Goal: Task Accomplishment & Management: Complete application form

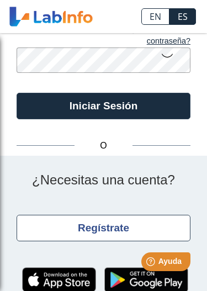
scroll to position [135, 0]
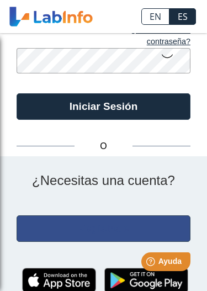
click at [108, 182] on button "Regístrate" at bounding box center [104, 228] width 174 height 26
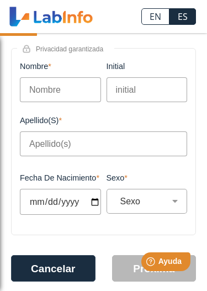
click at [50, 81] on input "Nombre" at bounding box center [60, 89] width 81 height 25
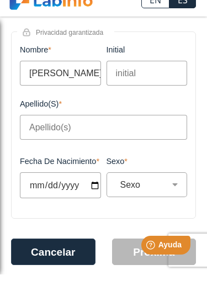
type input "[PERSON_NAME]"
click at [155, 77] on input "initial" at bounding box center [147, 89] width 81 height 25
type input "L"
click at [99, 131] on input "Apellido(s)" at bounding box center [103, 143] width 167 height 25
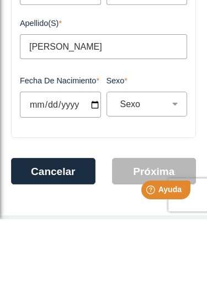
scroll to position [160, 0]
type input "[PERSON_NAME]"
click at [51, 163] on input "Fecha de Nacimiento" at bounding box center [60, 176] width 81 height 26
type input "[DATE]"
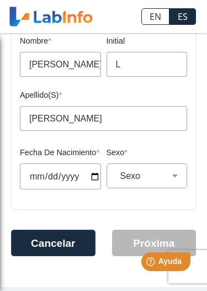
select select
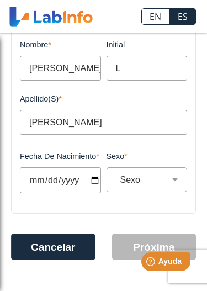
click at [55, 182] on input "[DATE]" at bounding box center [60, 180] width 81 height 26
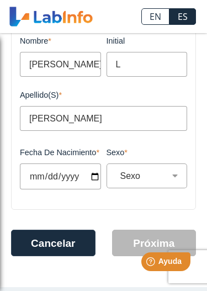
type input "[DATE]"
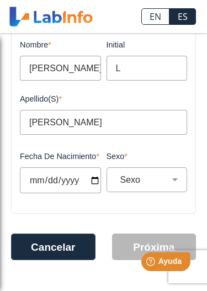
click at [156, 178] on select "Sexo Masculino Femenino" at bounding box center [151, 179] width 71 height 10
select select "F"
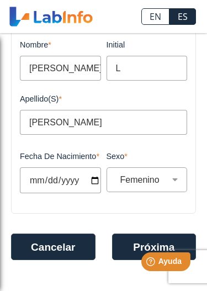
scroll to position [168, 0]
click at [128, 182] on button "Próxima" at bounding box center [154, 246] width 84 height 26
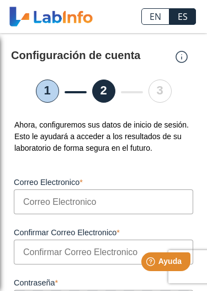
scroll to position [0, 0]
click at [81, 182] on input "Correo Electronico" at bounding box center [103, 201] width 179 height 25
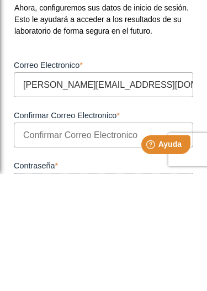
type input "[PERSON_NAME][EMAIL_ADDRESS][DOMAIN_NAME]"
click at [83, 182] on input "Confirmar Correo Electronico" at bounding box center [103, 252] width 179 height 25
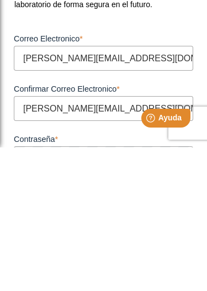
type input "[PERSON_NAME][EMAIL_ADDRESS][DOMAIN_NAME]"
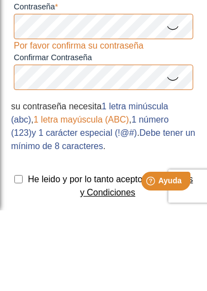
scroll to position [196, 0]
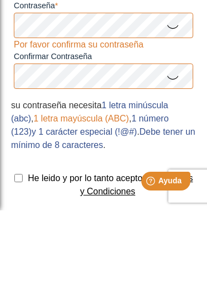
click at [171, 96] on icon at bounding box center [172, 107] width 13 height 22
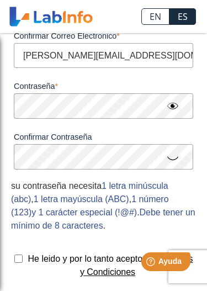
click at [23, 182] on input "checkbox" at bounding box center [18, 258] width 8 height 8
checkbox input "true"
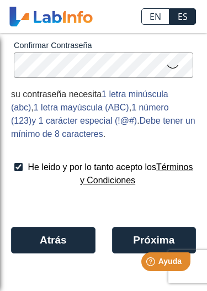
scroll to position [290, 0]
click at [130, 182] on button "Próxima" at bounding box center [154, 240] width 84 height 26
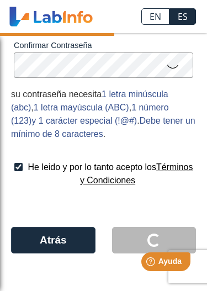
scroll to position [78, 0]
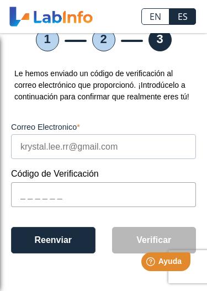
click at [55, 182] on input "text" at bounding box center [103, 194] width 185 height 25
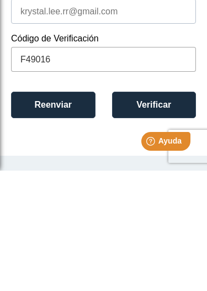
type input "F49016"
click at [134, 182] on button "Verificar" at bounding box center [154, 225] width 84 height 26
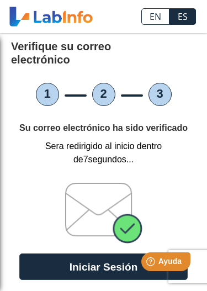
scroll to position [18, 0]
click at [62, 182] on button "Iniciar Sesión" at bounding box center [103, 266] width 168 height 26
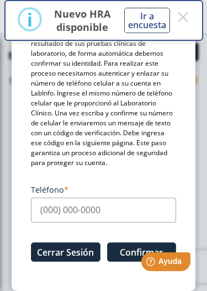
scroll to position [134, 0]
click at [97, 182] on input "Teléfono" at bounding box center [103, 210] width 145 height 25
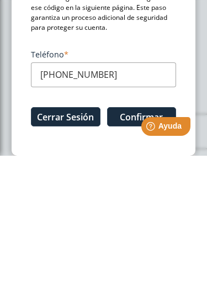
type input "[PHONE_NUMBER]"
click at [123, 115] on html "Help [PERSON_NAME]" at bounding box center [152, 124] width 86 height 23
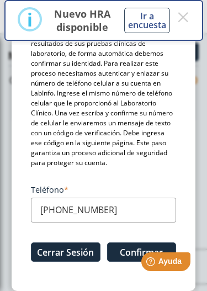
click at [185, 16] on button "×" at bounding box center [183, 17] width 13 height 20
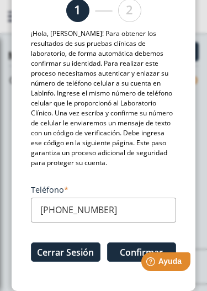
click at [123, 182] on html "Help [PERSON_NAME]" at bounding box center [152, 259] width 86 height 23
click at [121, 182] on button "Confirmar" at bounding box center [142, 251] width 70 height 19
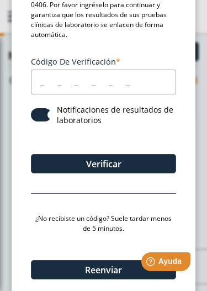
scroll to position [83, 0]
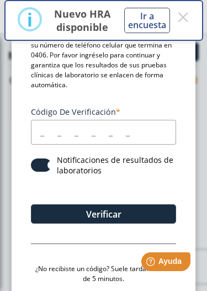
click at [36, 126] on input "Código de verificación" at bounding box center [103, 132] width 145 height 25
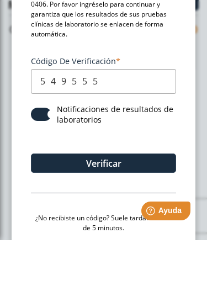
type input "549555"
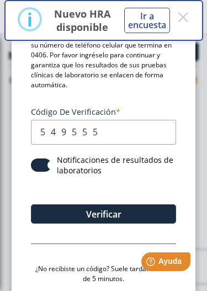
click at [102, 182] on button "Verificar" at bounding box center [103, 213] width 145 height 19
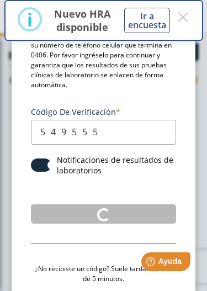
scroll to position [0, 0]
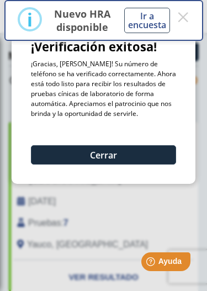
click at [147, 159] on button "Cerrar" at bounding box center [103, 154] width 145 height 19
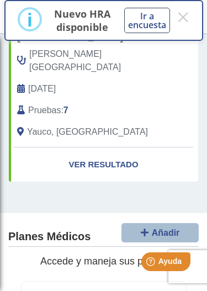
scroll to position [91, 0]
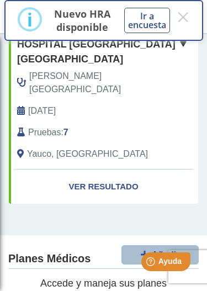
click at [115, 169] on link "Ver Resultado" at bounding box center [103, 186] width 189 height 35
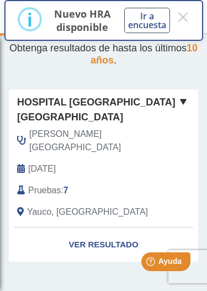
scroll to position [43, 0]
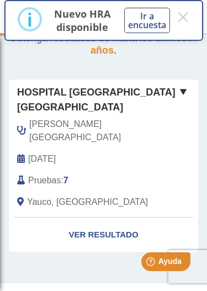
click at [101, 182] on link "Ver Resultado" at bounding box center [103, 234] width 189 height 35
click at [83, 182] on link "Ver Resultado" at bounding box center [103, 234] width 189 height 35
click at [90, 182] on link "Ver Resultado" at bounding box center [103, 234] width 189 height 35
click at [103, 182] on link "Ver Resultado" at bounding box center [103, 234] width 189 height 35
click at [100, 182] on link "Ver Resultado" at bounding box center [103, 234] width 189 height 35
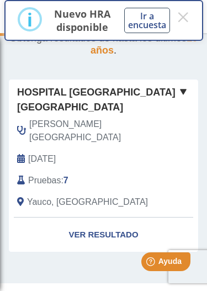
click at [185, 15] on button "×" at bounding box center [183, 17] width 13 height 20
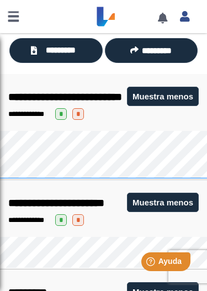
scroll to position [139, 0]
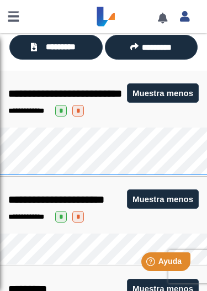
click at [73, 45] on span "*********" at bounding box center [60, 47] width 41 height 12
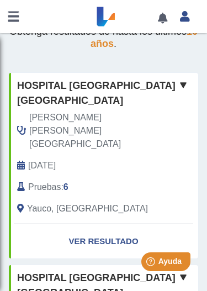
scroll to position [50, 0]
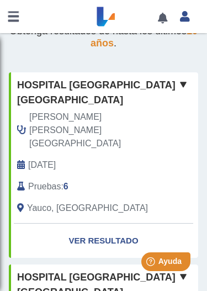
click at [107, 224] on link "Ver Resultado" at bounding box center [103, 241] width 189 height 35
